Goal: Task Accomplishment & Management: Manage account settings

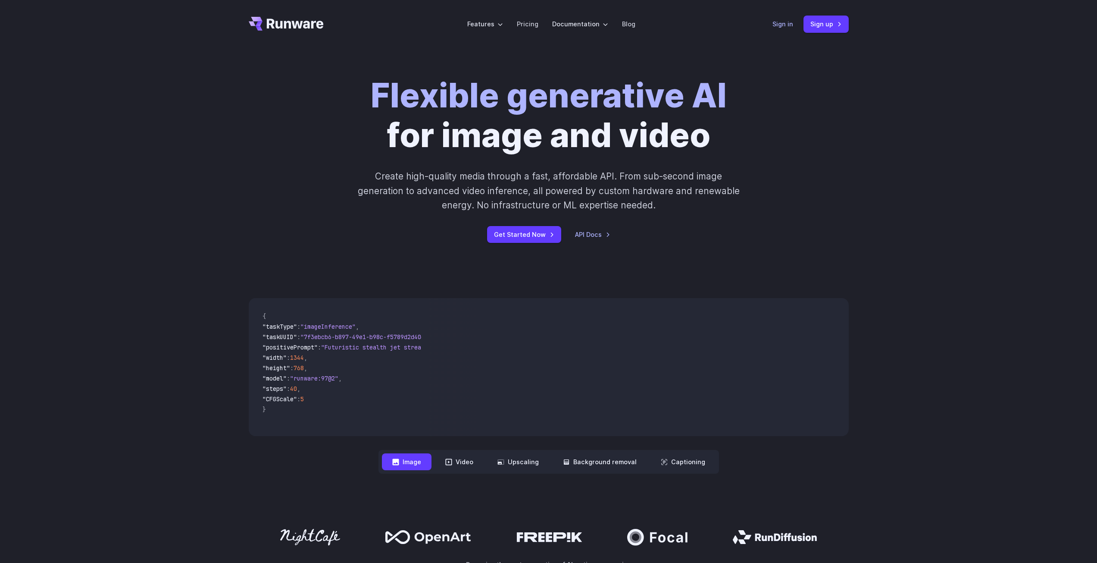
click at [782, 25] on link "Sign in" at bounding box center [782, 24] width 21 height 10
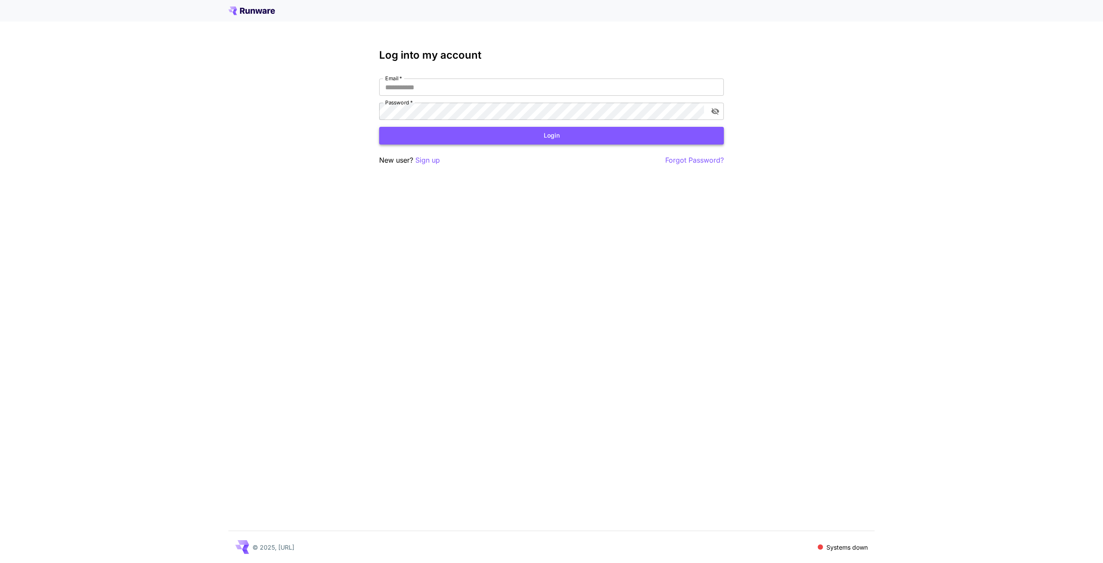
type input "**********"
click at [503, 141] on button "Login" at bounding box center [551, 136] width 345 height 18
